Goal: Task Accomplishment & Management: Manage account settings

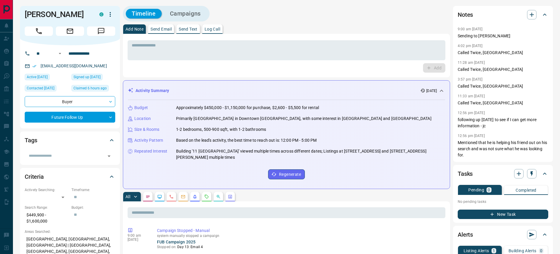
click at [192, 11] on button "Campaigns" at bounding box center [185, 14] width 43 height 10
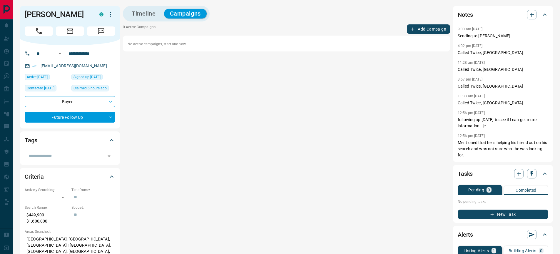
click at [154, 12] on button "Timeline" at bounding box center [144, 14] width 36 height 10
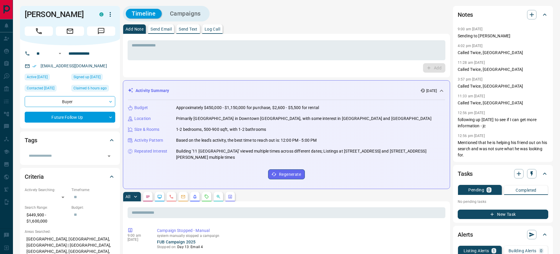
drag, startPoint x: 221, startPoint y: 29, endPoint x: 215, endPoint y: 31, distance: 6.1
click at [220, 29] on p "Log Call" at bounding box center [213, 29] width 16 height 4
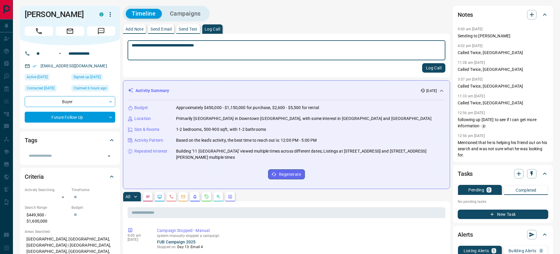
type textarea "**********"
click at [434, 68] on button "Log Call" at bounding box center [433, 67] width 23 height 9
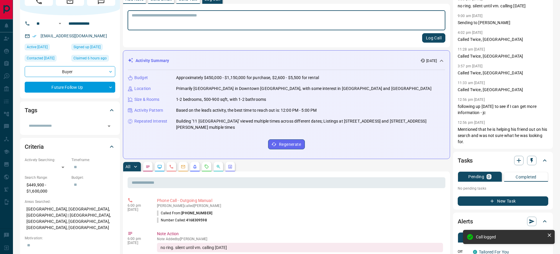
scroll to position [54, 0]
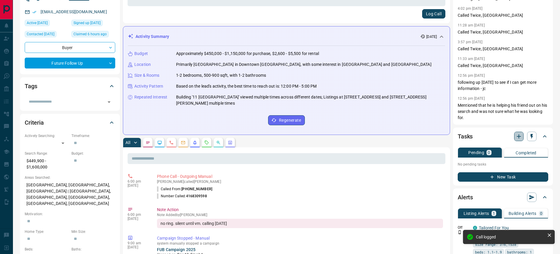
click at [519, 139] on icon "button" at bounding box center [519, 136] width 7 height 7
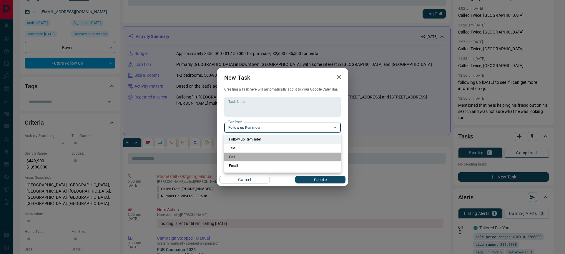
click at [234, 157] on li "Call" at bounding box center [282, 157] width 116 height 9
type input "**********"
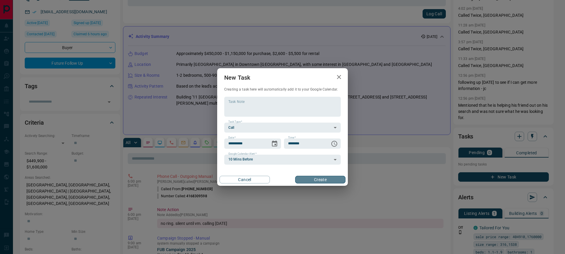
click at [326, 179] on button "Create" at bounding box center [320, 180] width 50 height 8
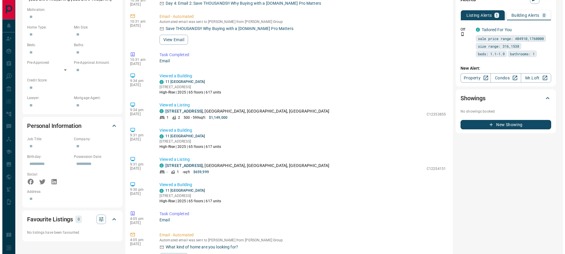
scroll to position [401, 0]
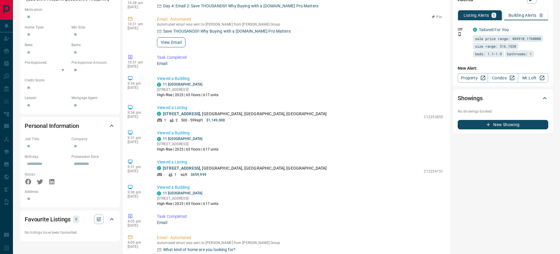
click at [178, 37] on button "View Email" at bounding box center [171, 42] width 29 height 10
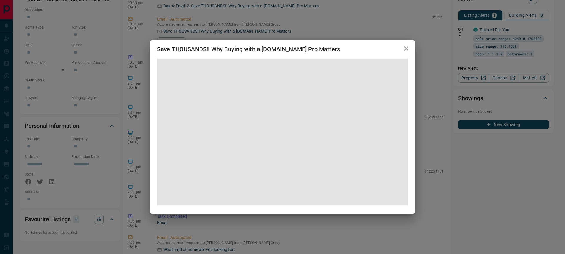
click at [263, 125] on span at bounding box center [282, 132] width 251 height 147
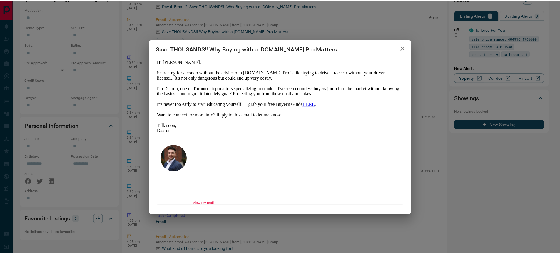
scroll to position [0, 0]
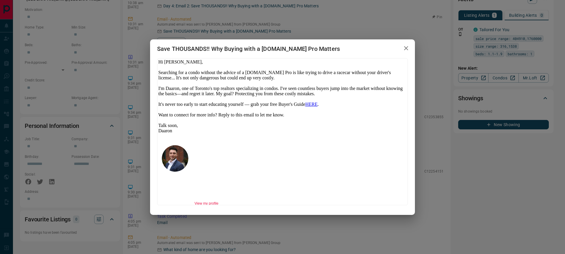
click at [314, 105] on link "HERE" at bounding box center [311, 103] width 12 height 5
click at [406, 49] on icon "button" at bounding box center [405, 48] width 7 height 7
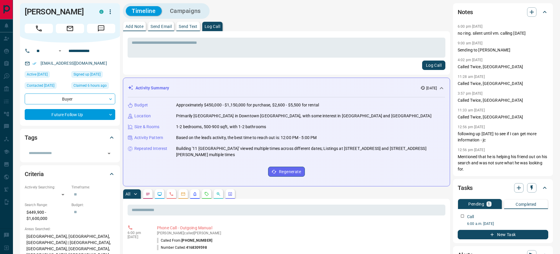
scroll to position [49, 0]
